Goal: Information Seeking & Learning: Learn about a topic

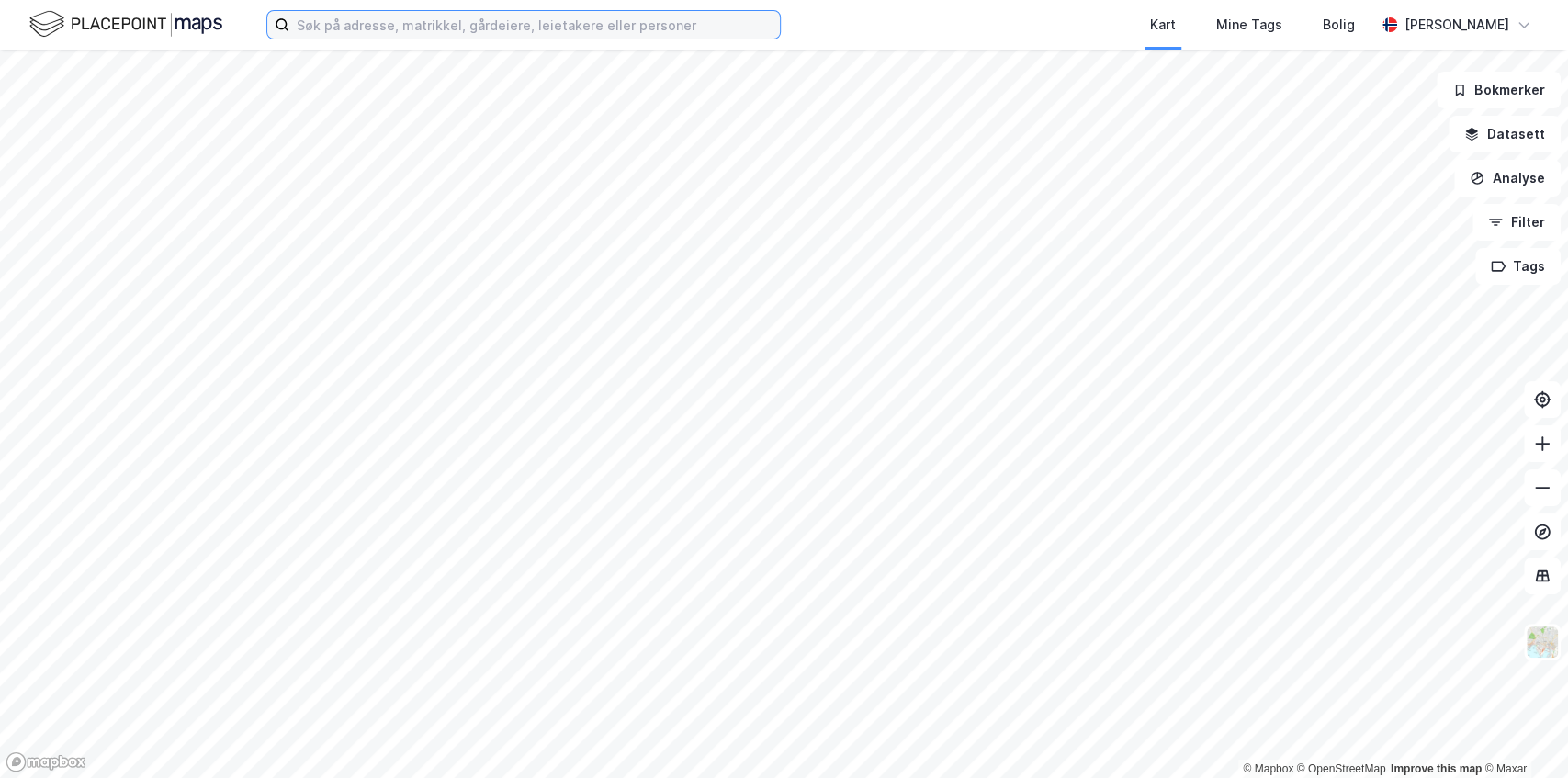
click at [417, 29] on input at bounding box center [534, 25] width 490 height 28
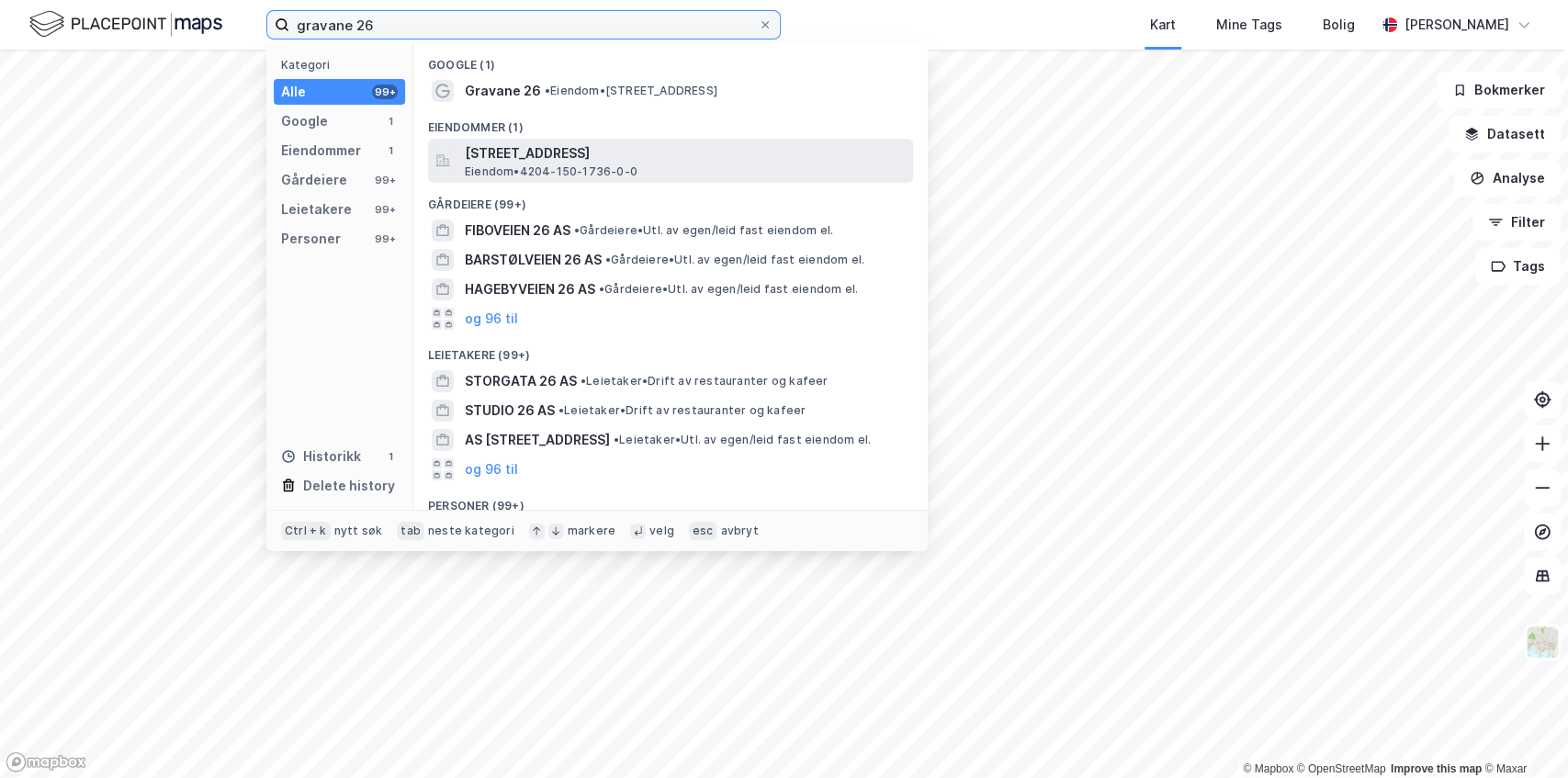
type input "gravane 26"
click at [514, 156] on span "[STREET_ADDRESS]" at bounding box center [685, 153] width 441 height 22
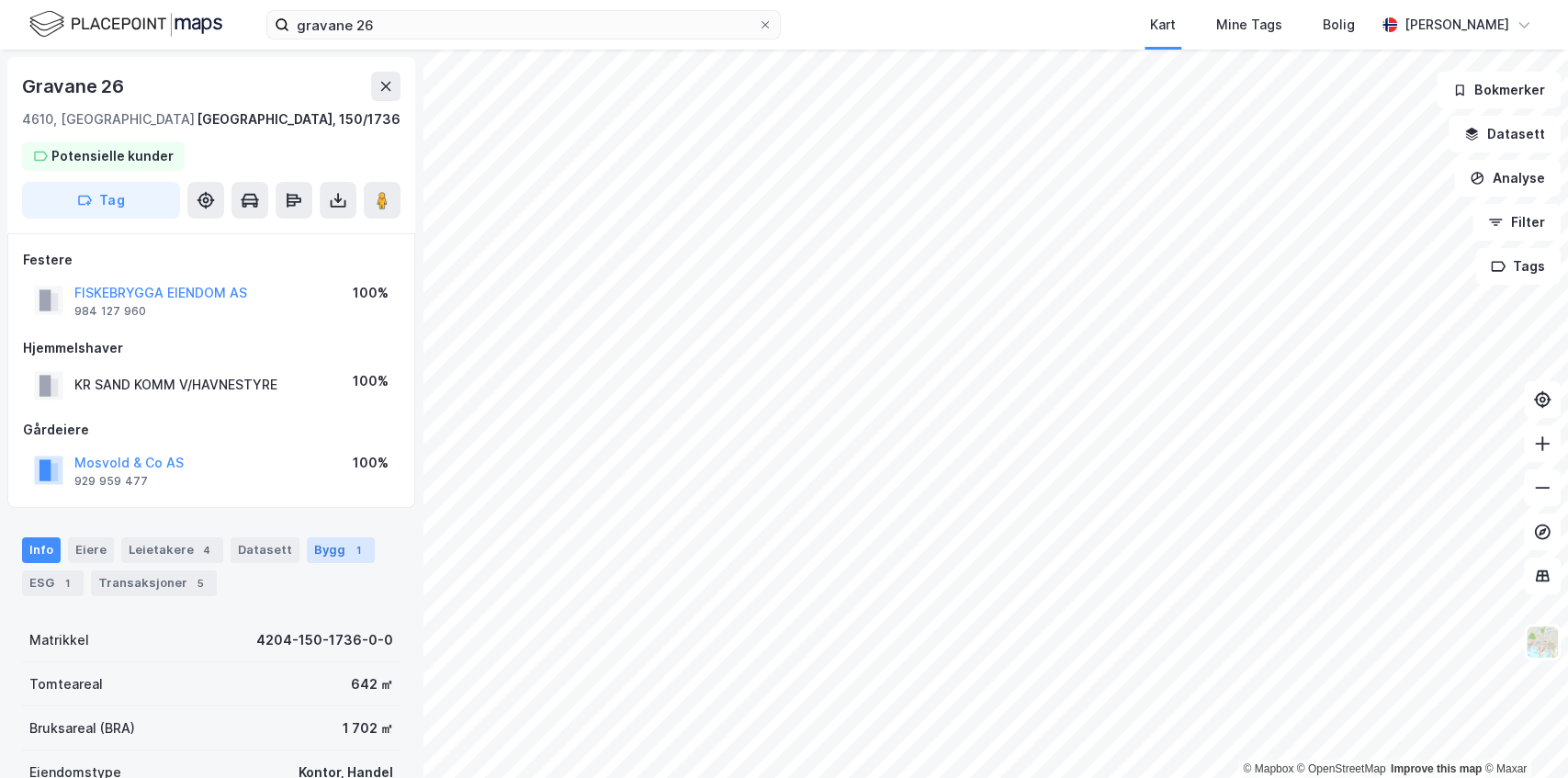
click at [322, 546] on div "Bygg 1" at bounding box center [340, 550] width 68 height 26
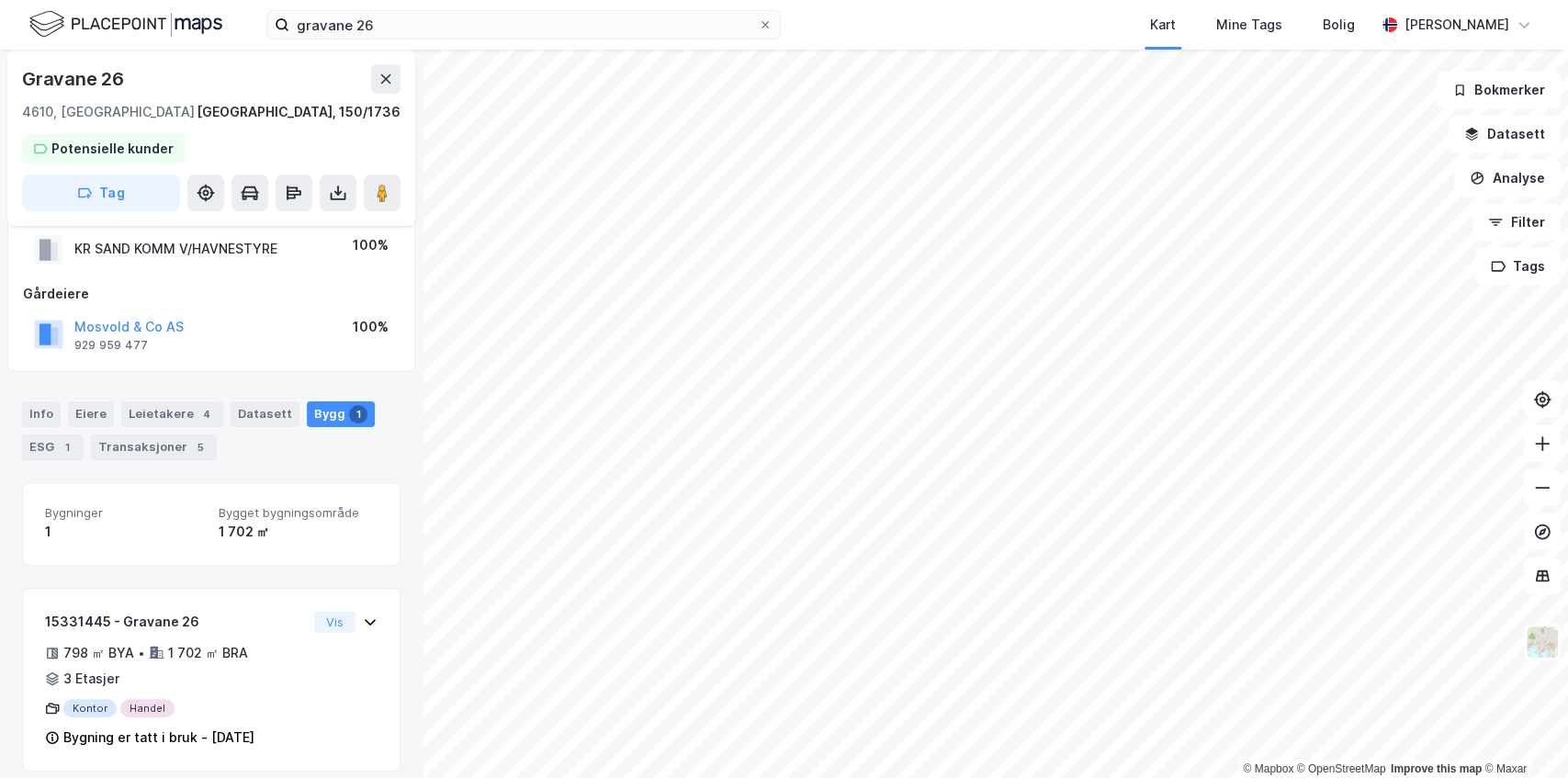
scroll to position [149, 0]
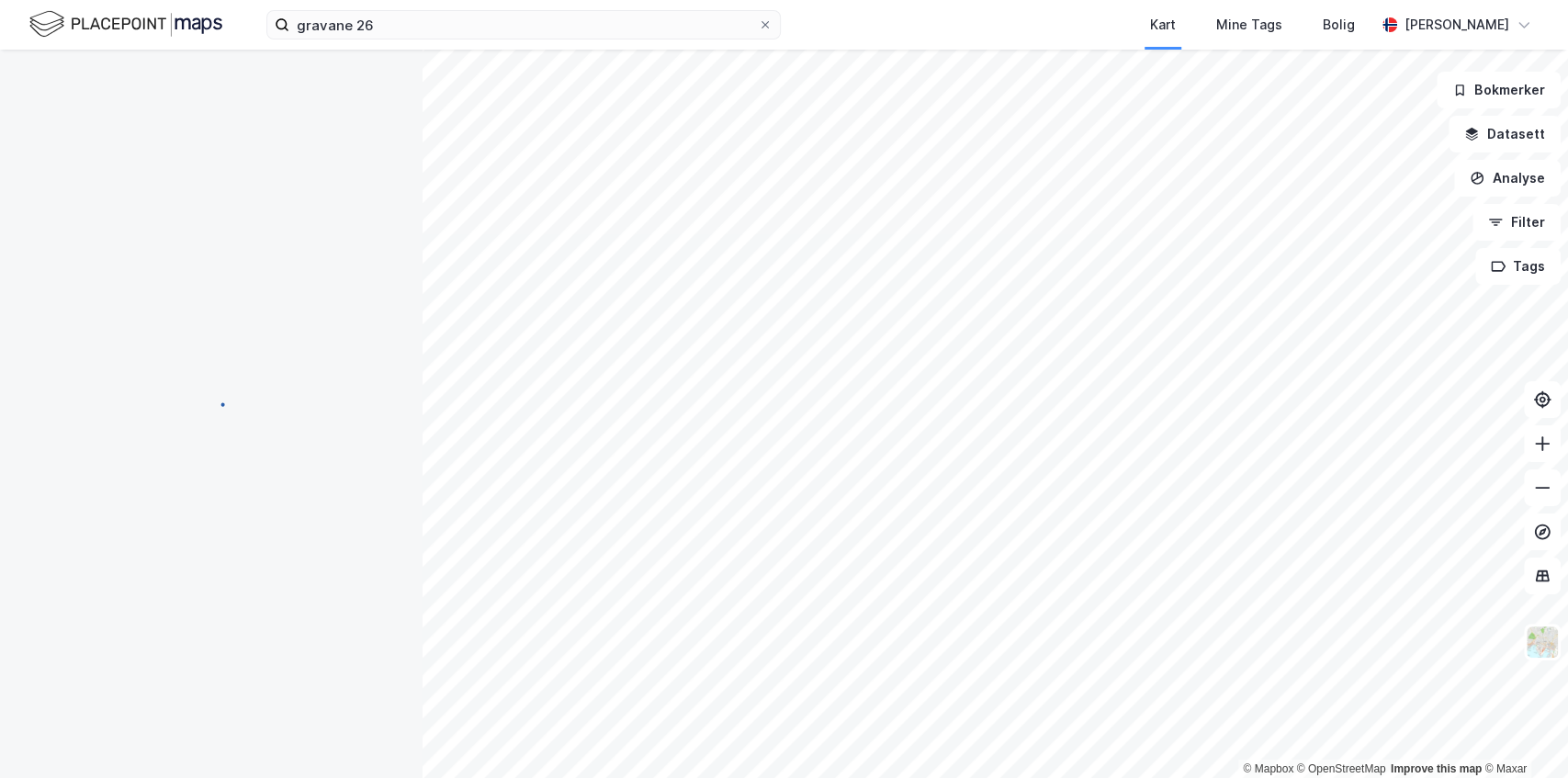
scroll to position [43, 0]
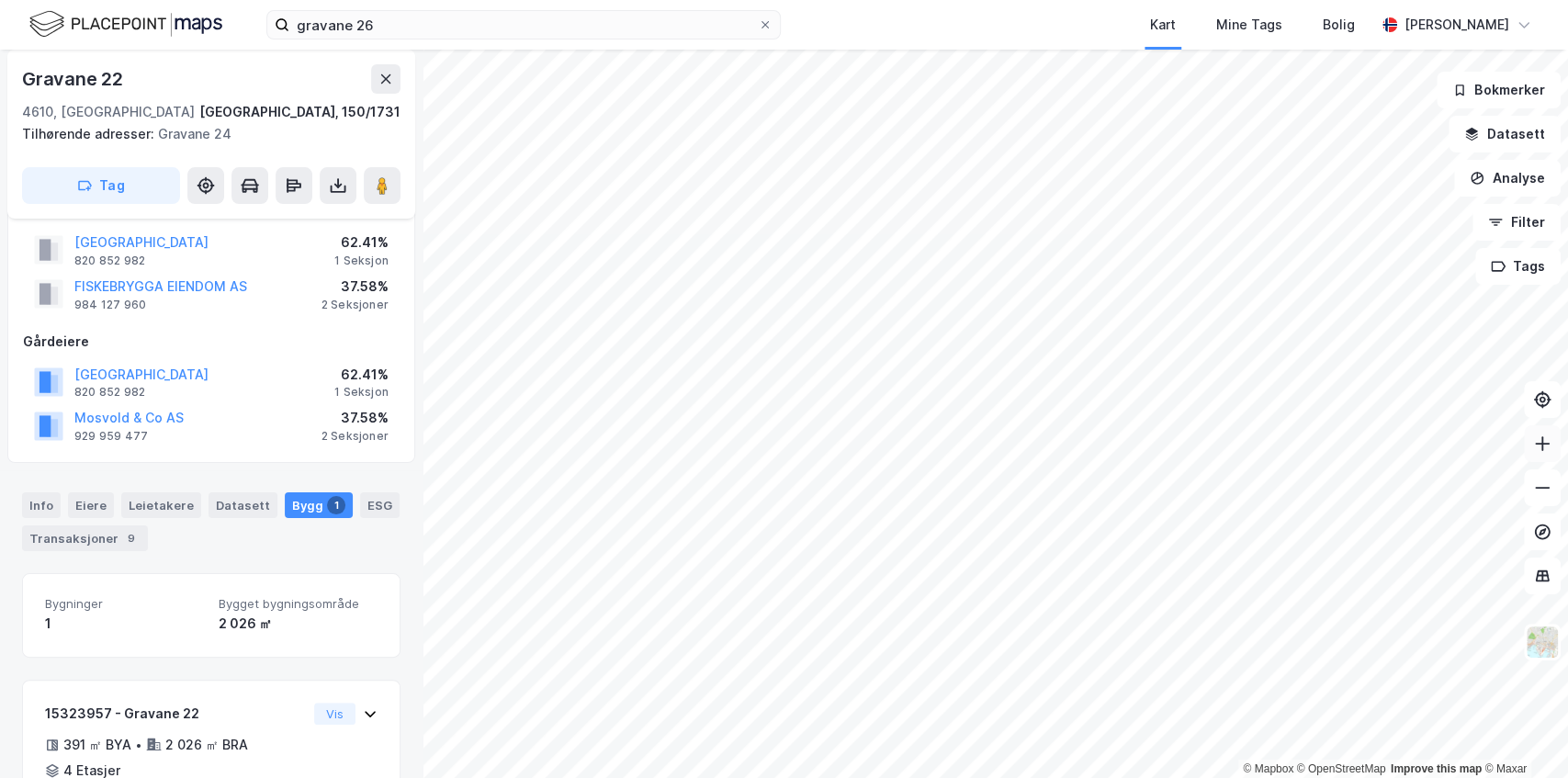
click at [1542, 453] on button at bounding box center [1542, 444] width 36 height 36
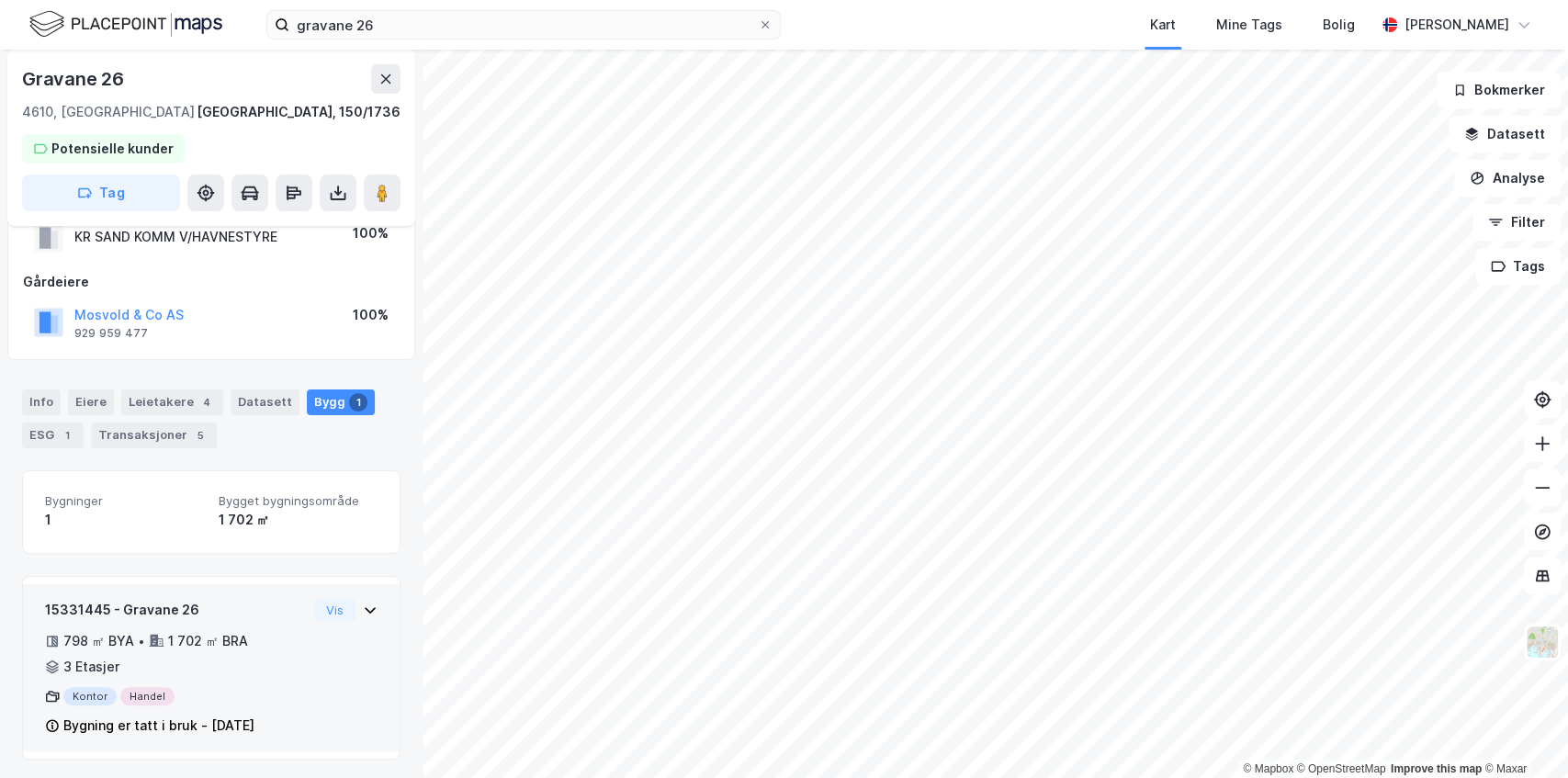
scroll to position [149, 0]
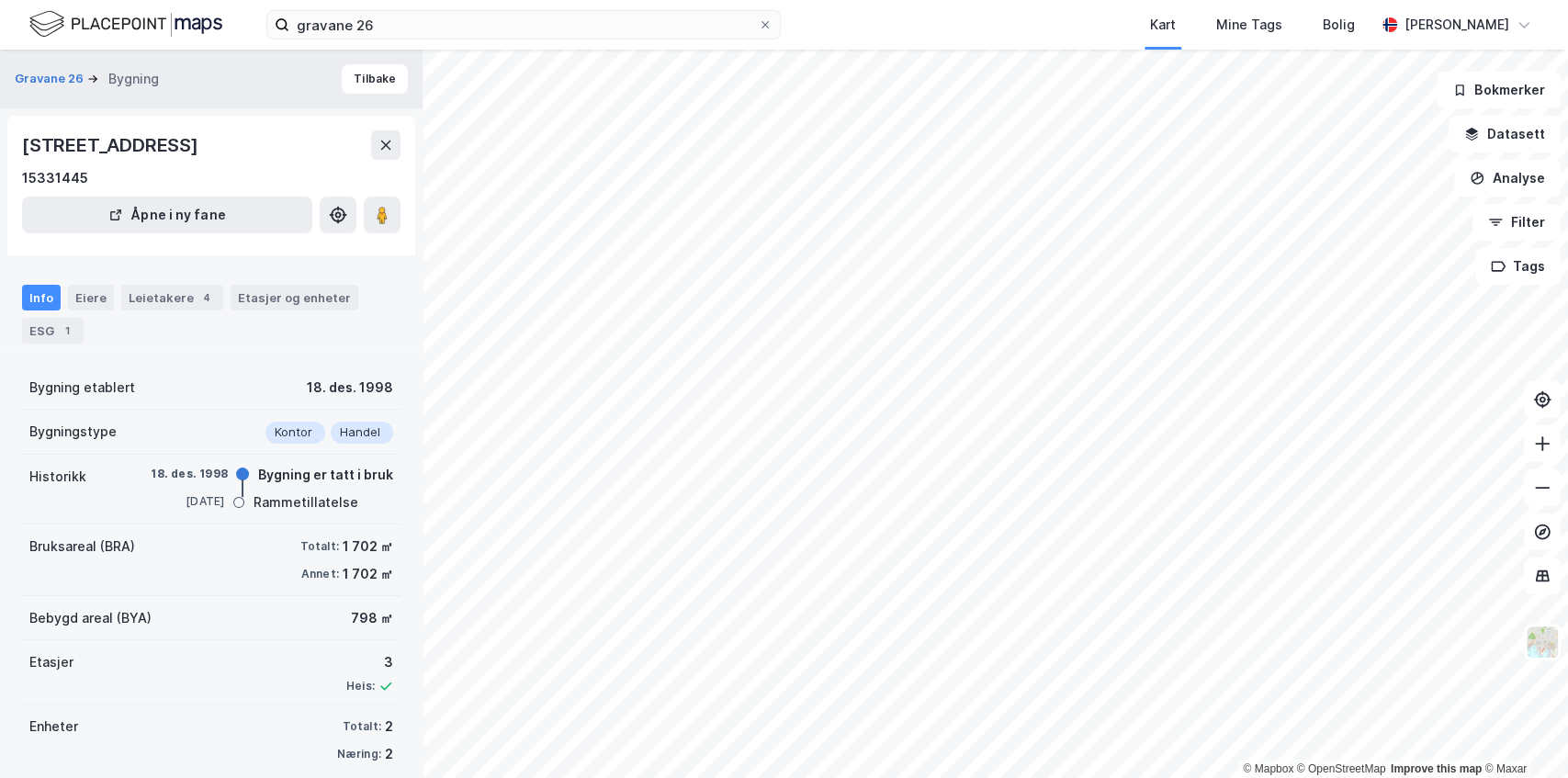
scroll to position [18, 0]
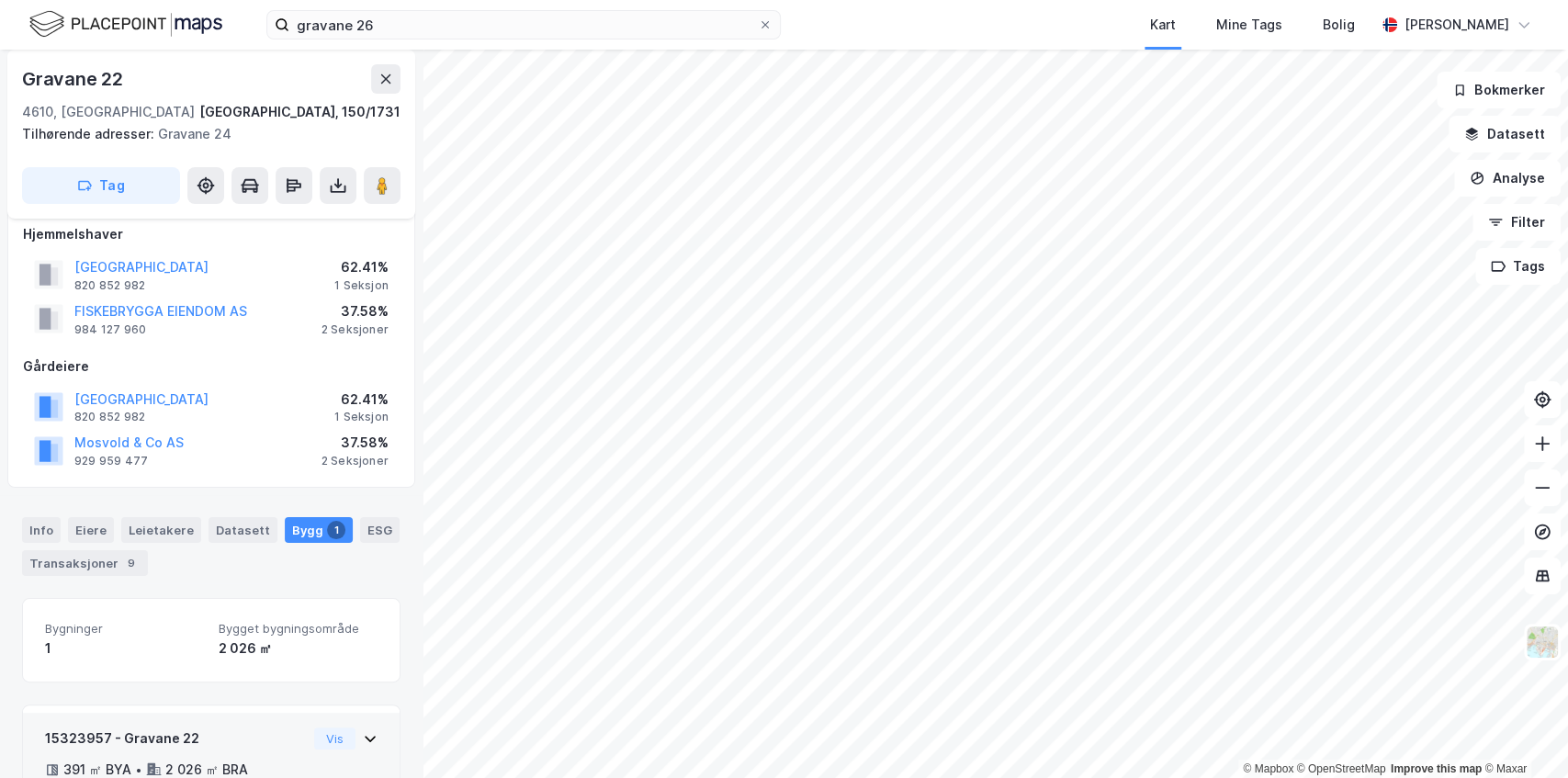
scroll to position [148, 0]
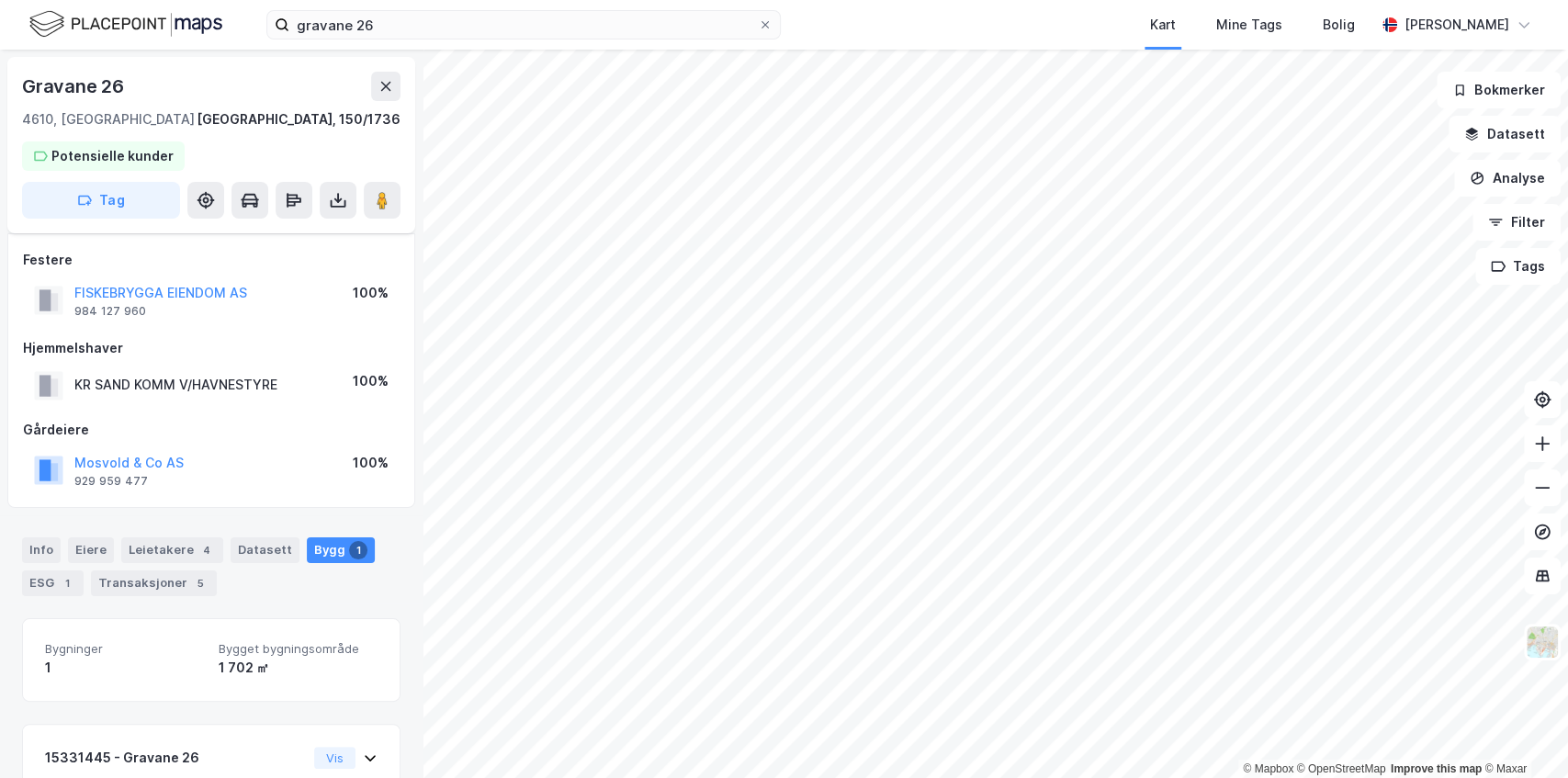
scroll to position [44, 0]
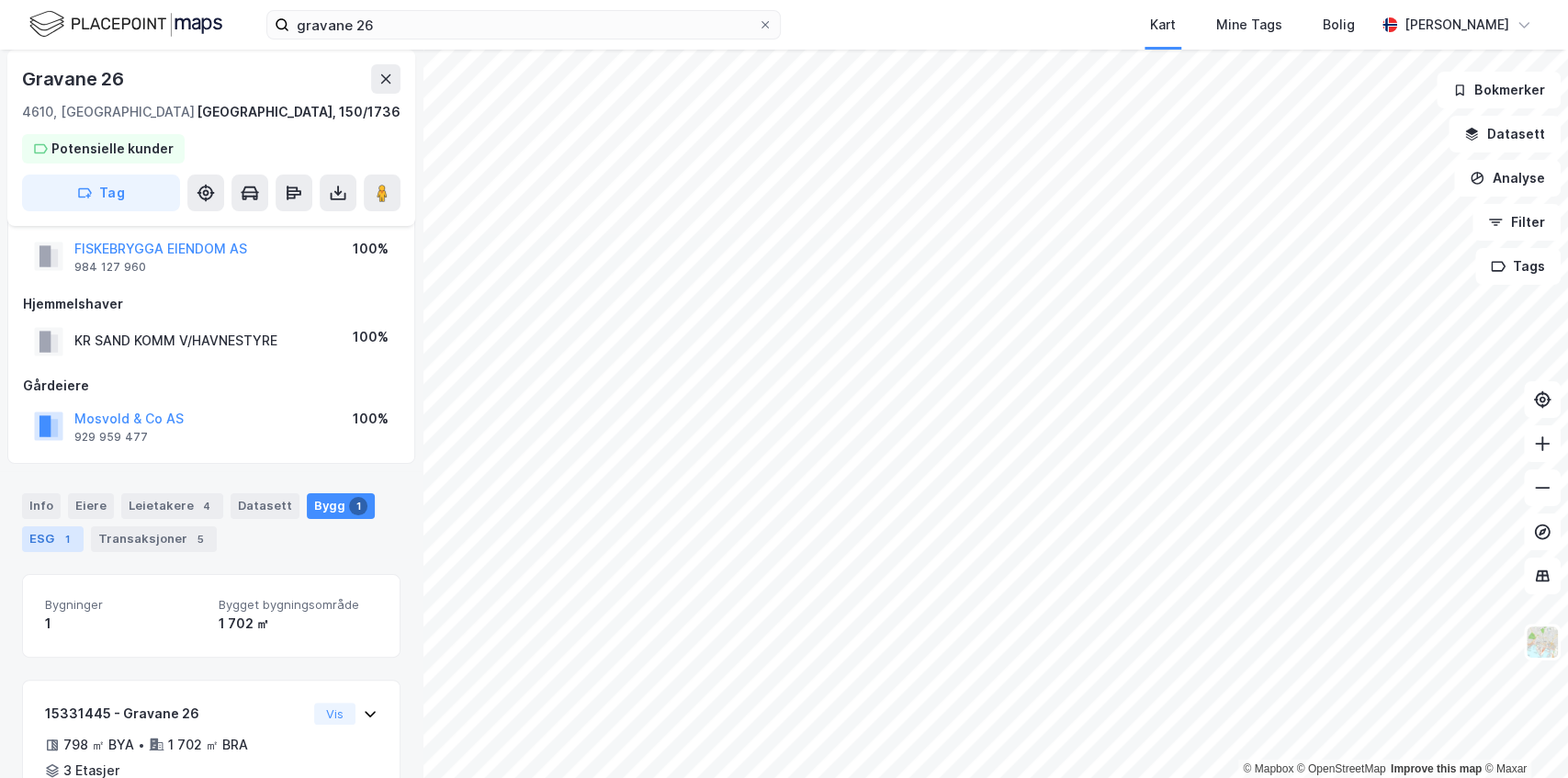
click at [50, 529] on div "ESG 1" at bounding box center [53, 538] width 61 height 26
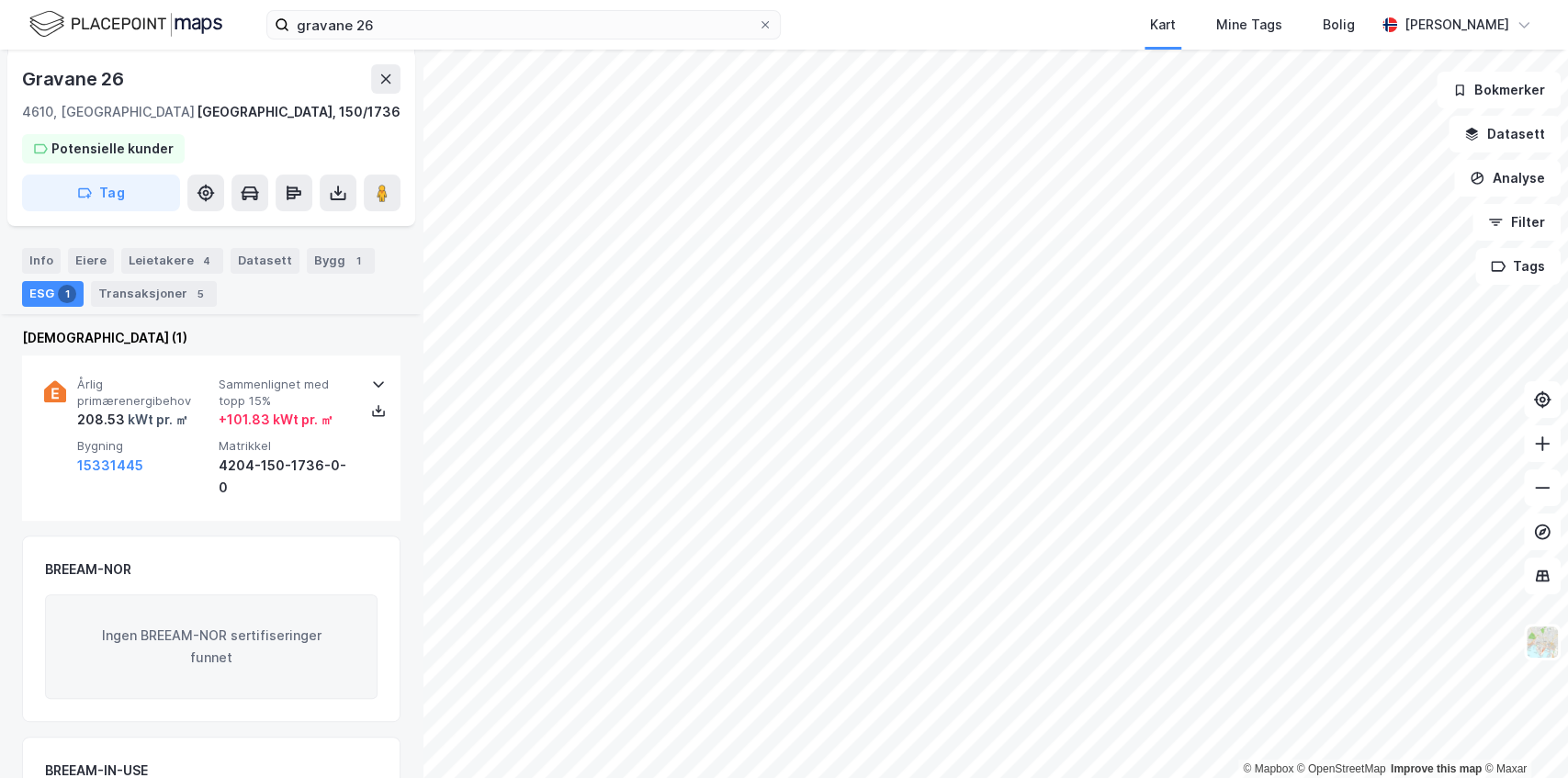
scroll to position [303, 0]
